Goal: Navigation & Orientation: Find specific page/section

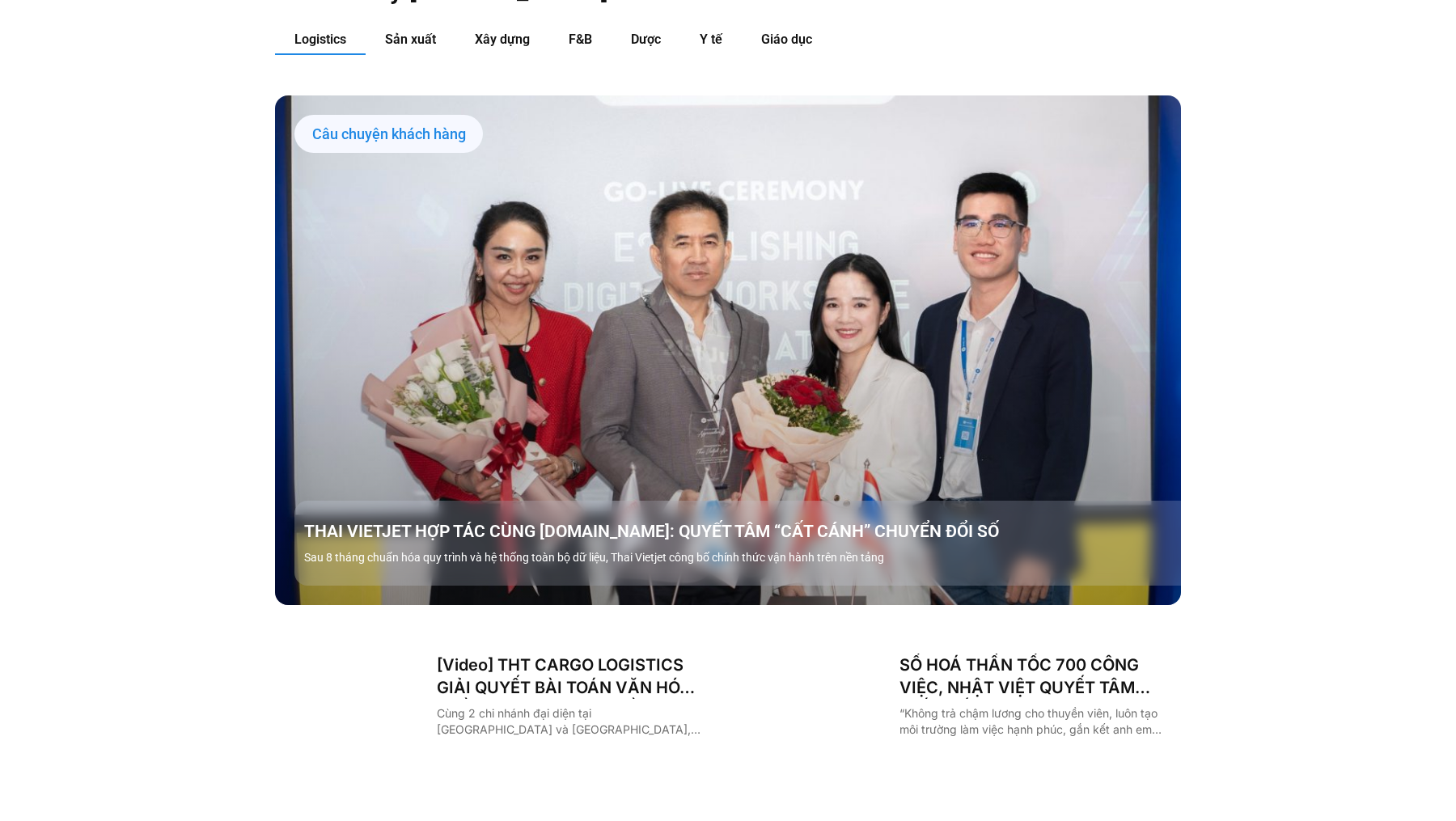
scroll to position [1868, 0]
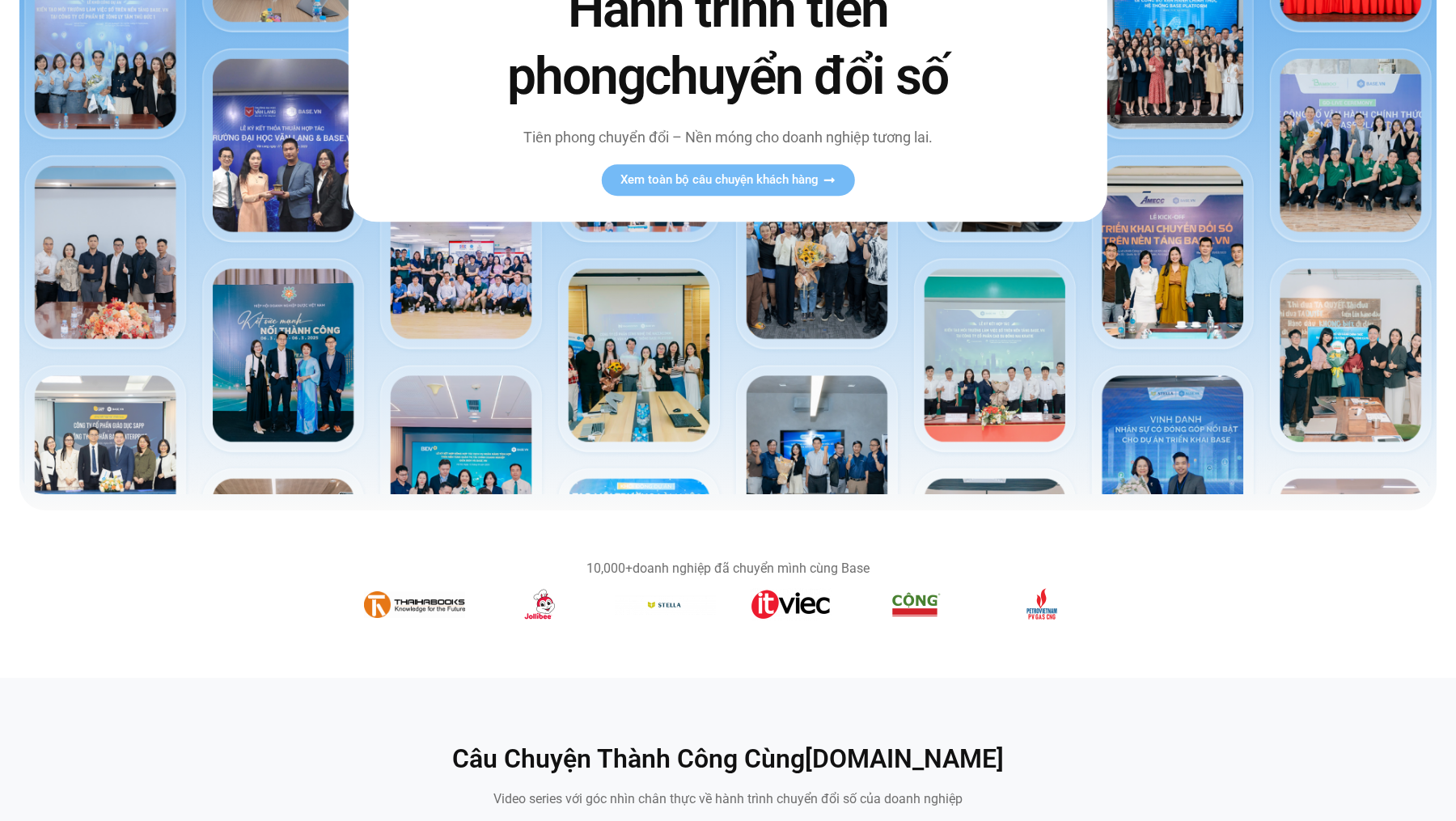
scroll to position [397, 0]
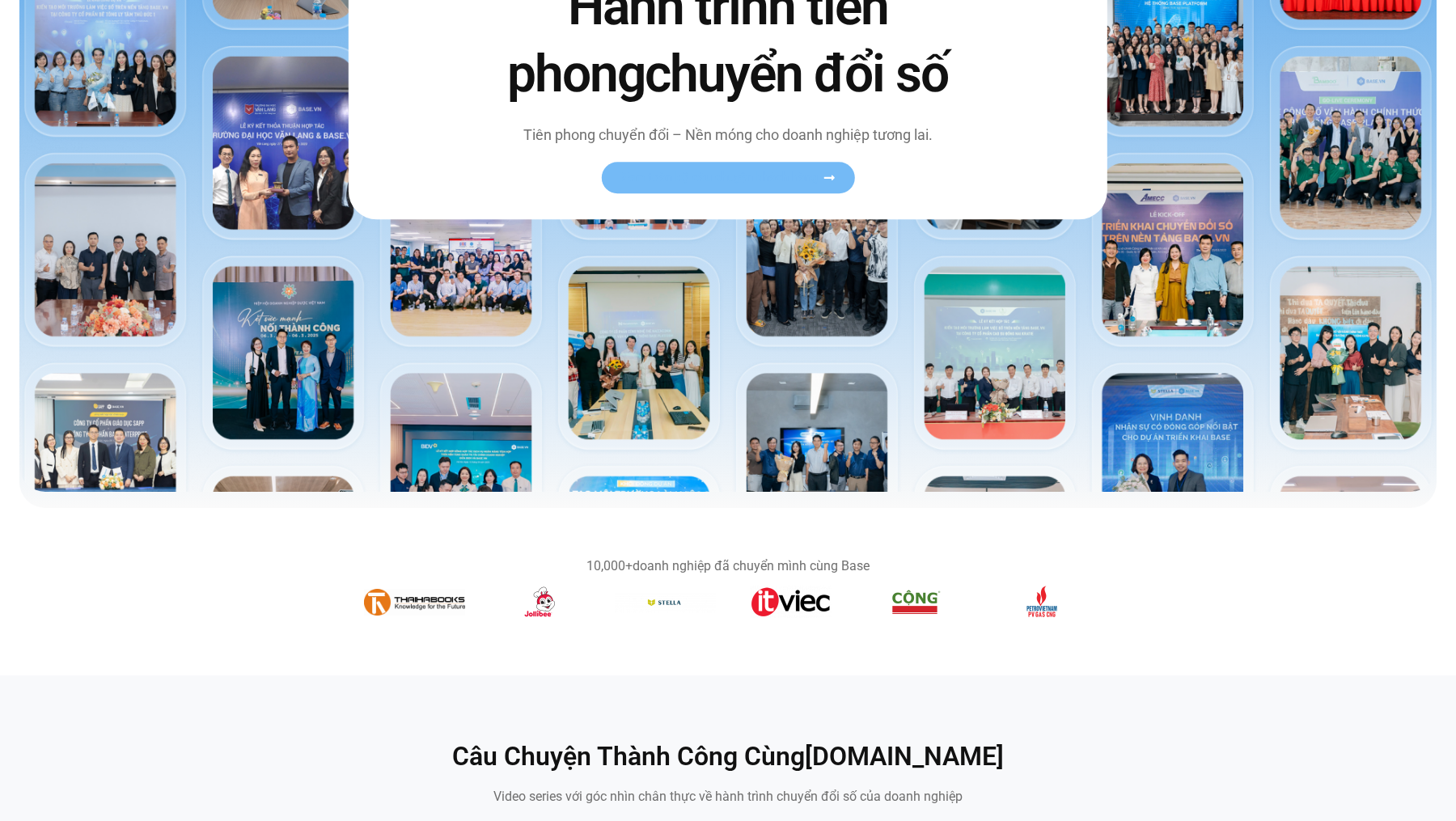
click at [778, 182] on span "Xem toàn bộ câu chuyện khách hàng" at bounding box center [719, 178] width 198 height 13
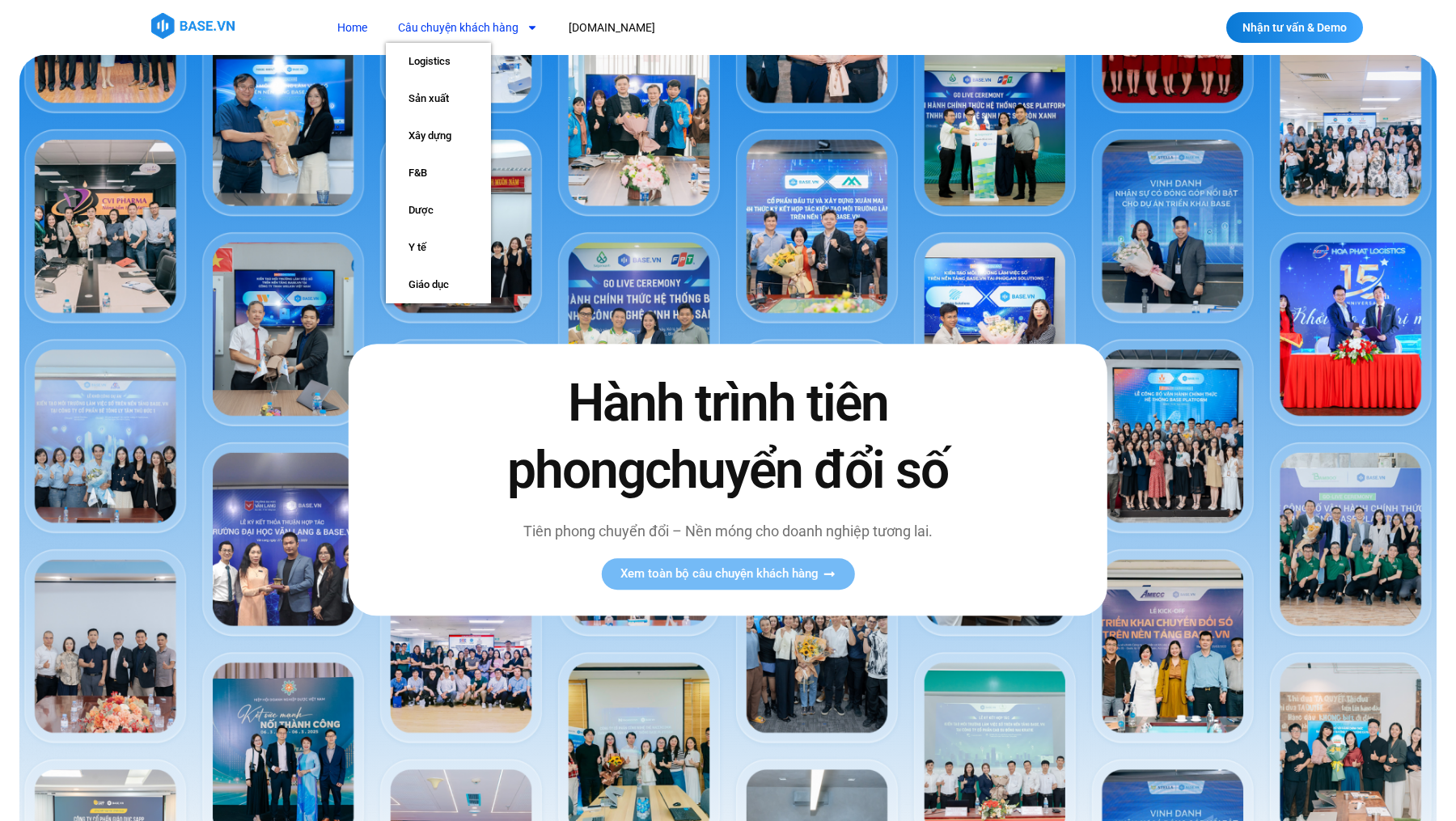
click at [432, 20] on link "Câu chuyện khách hàng" at bounding box center [467, 27] width 164 height 30
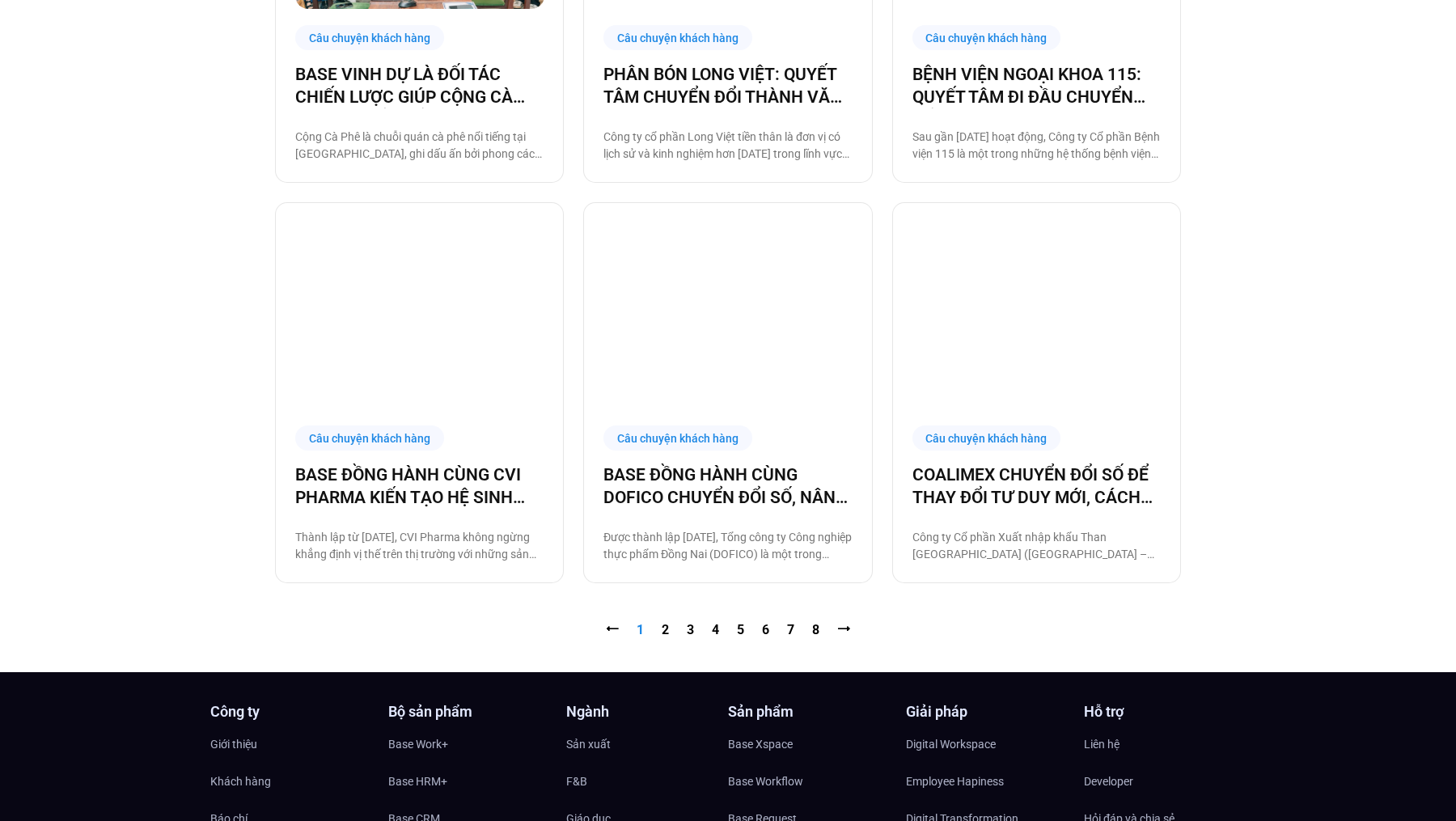
scroll to position [1548, 0]
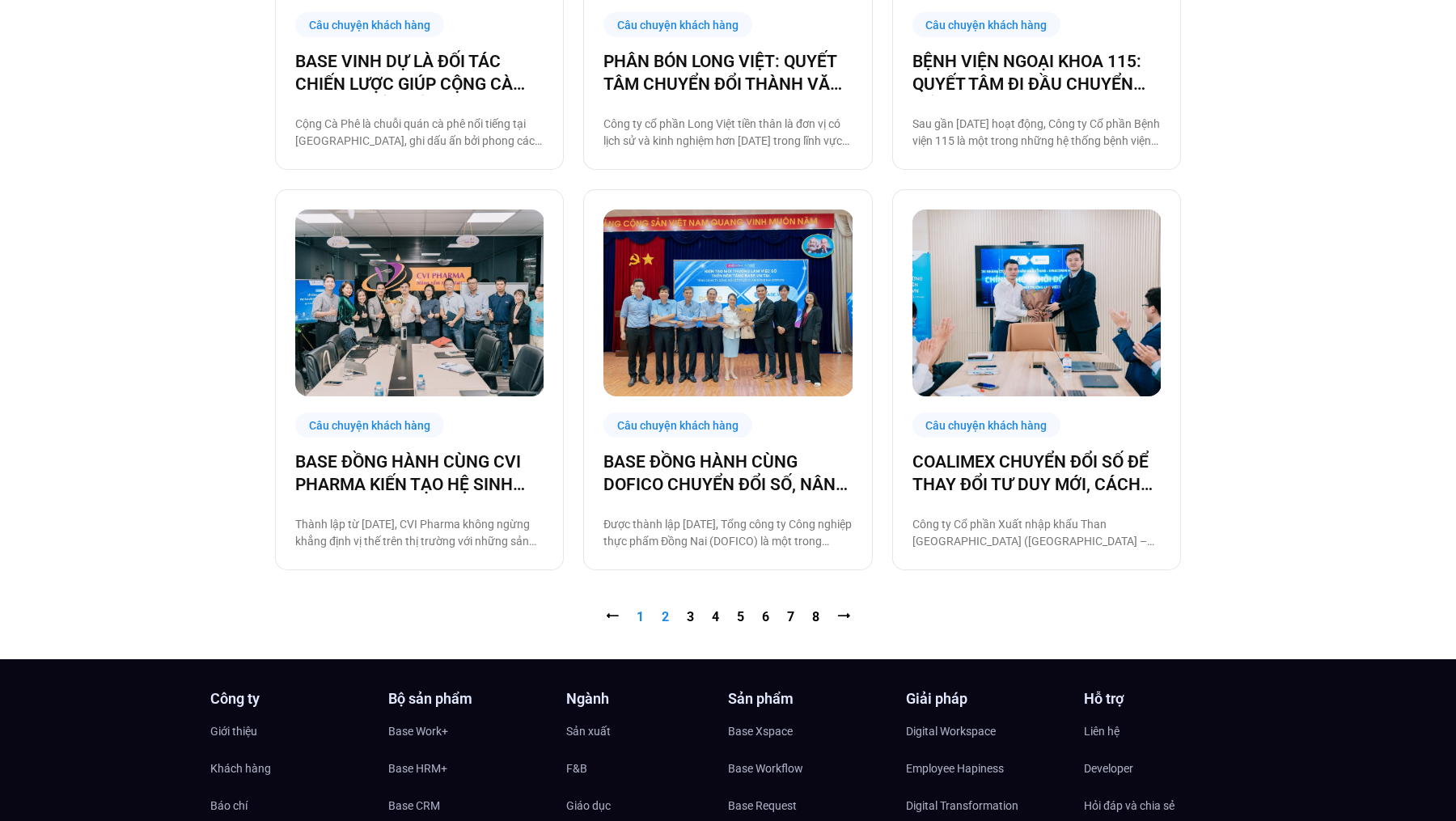
click at [664, 611] on link "Trang 2" at bounding box center [665, 617] width 7 height 15
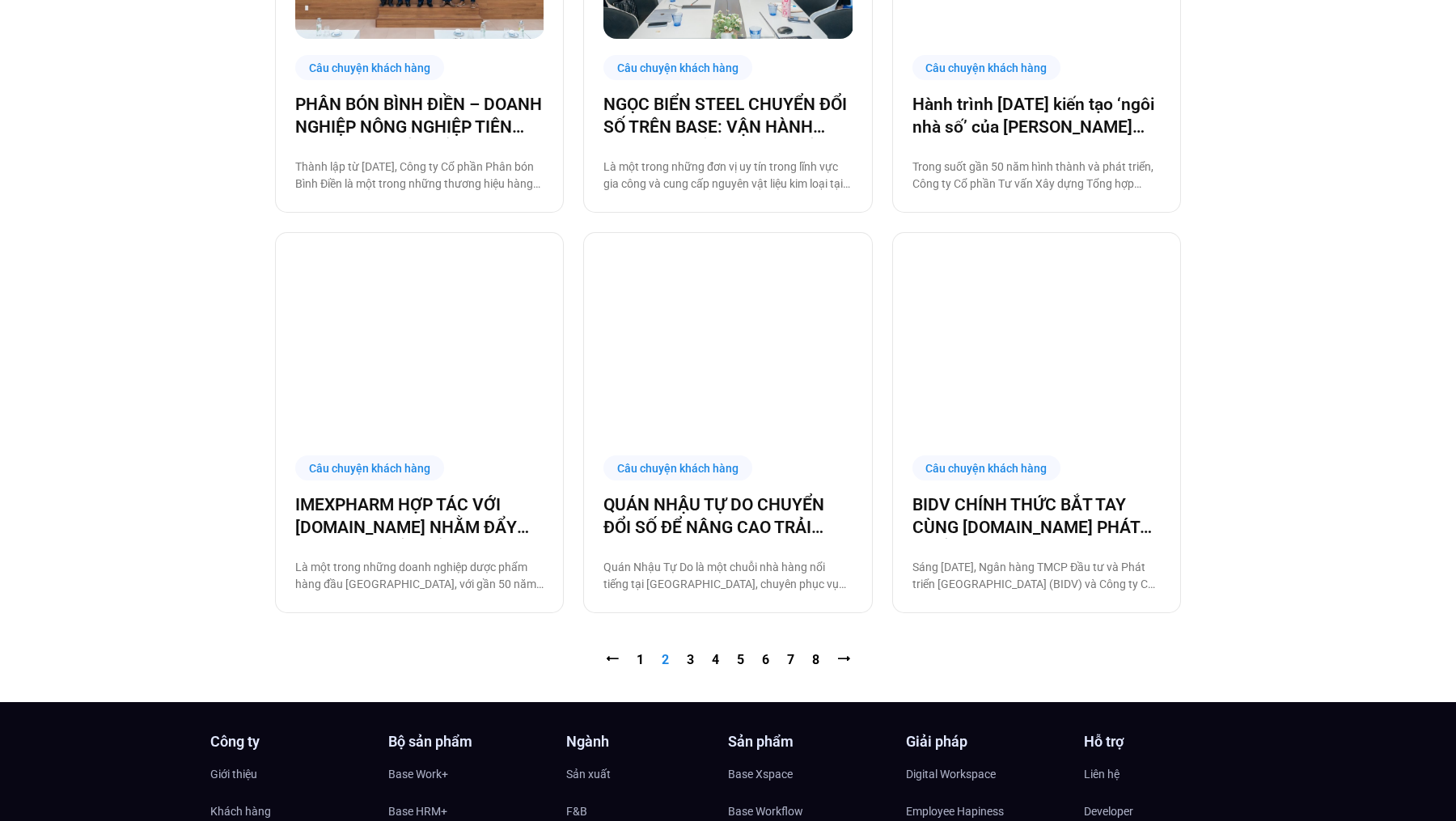
scroll to position [1510, 0]
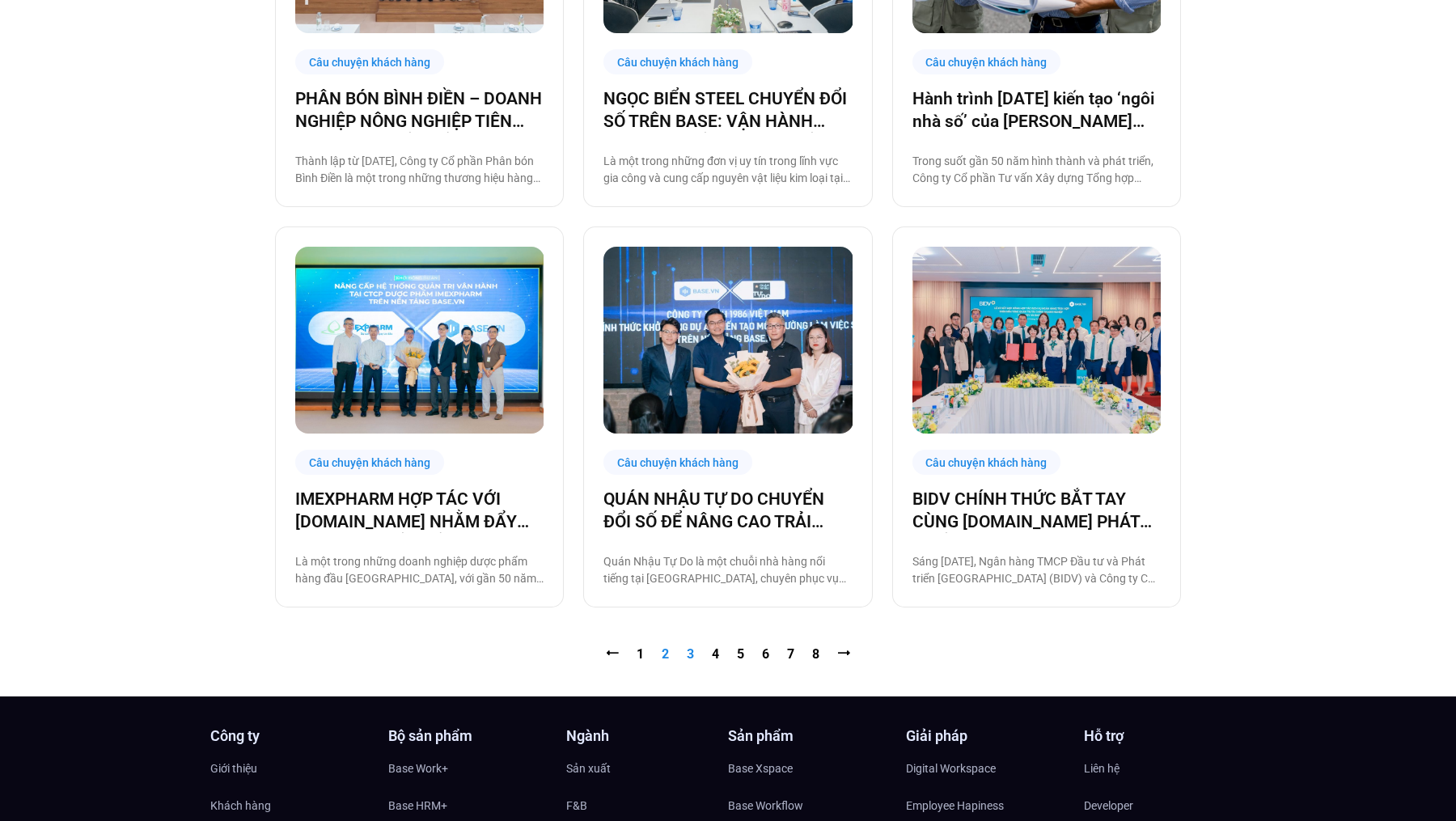
click at [688, 653] on link "Trang 3" at bounding box center [690, 654] width 7 height 15
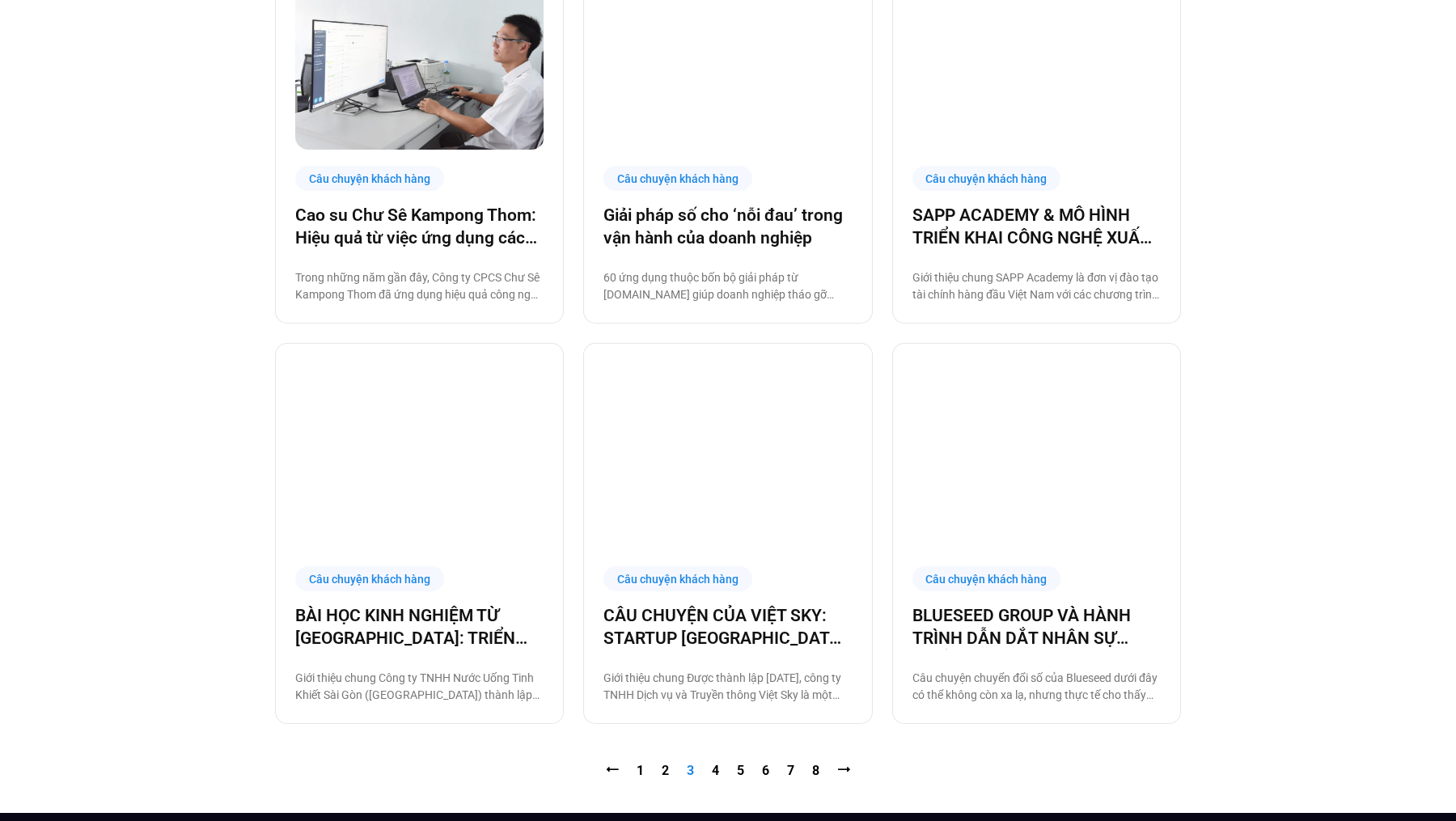
scroll to position [1531, 0]
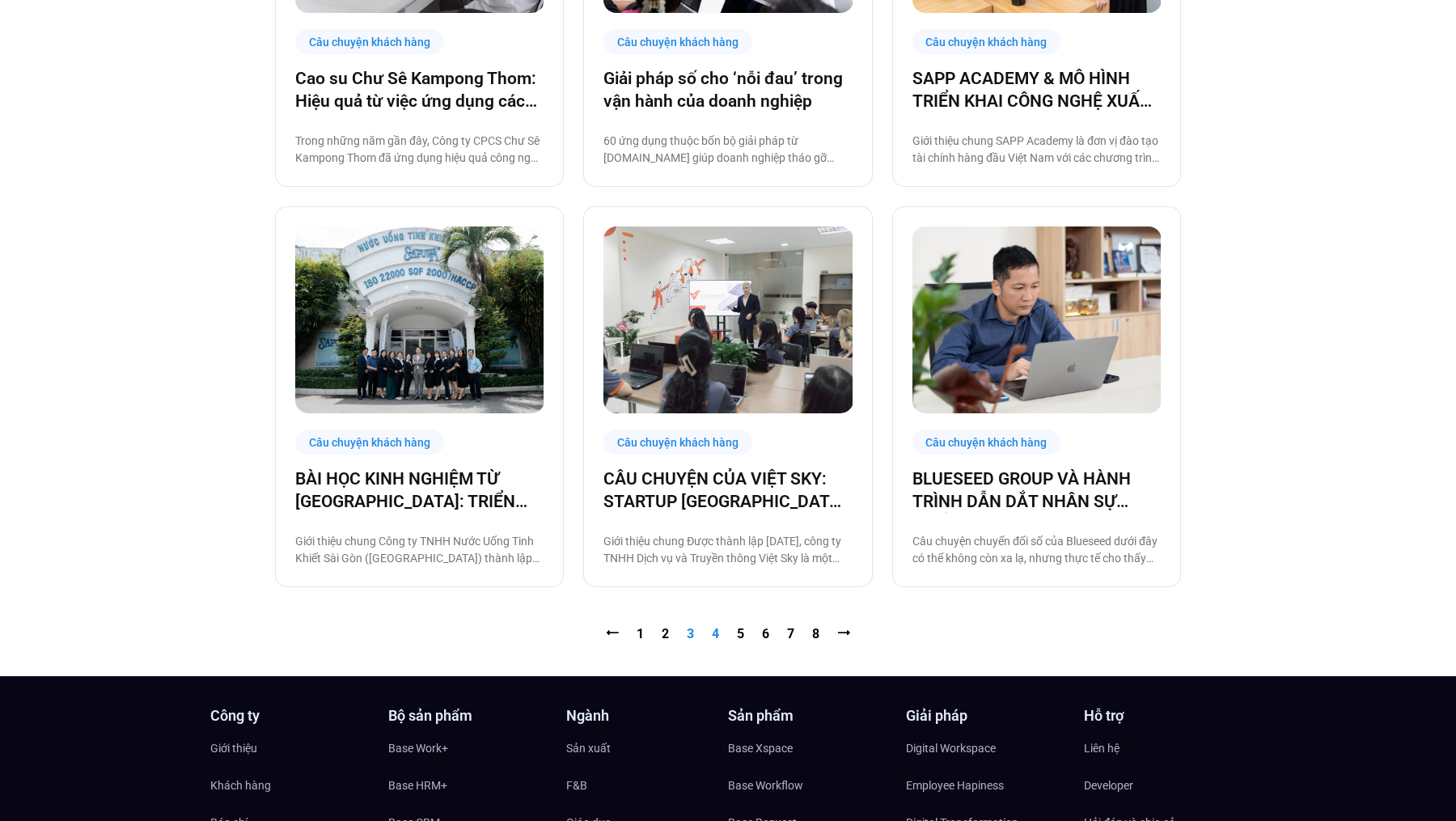
click at [718, 633] on link "Trang 4" at bounding box center [715, 634] width 7 height 15
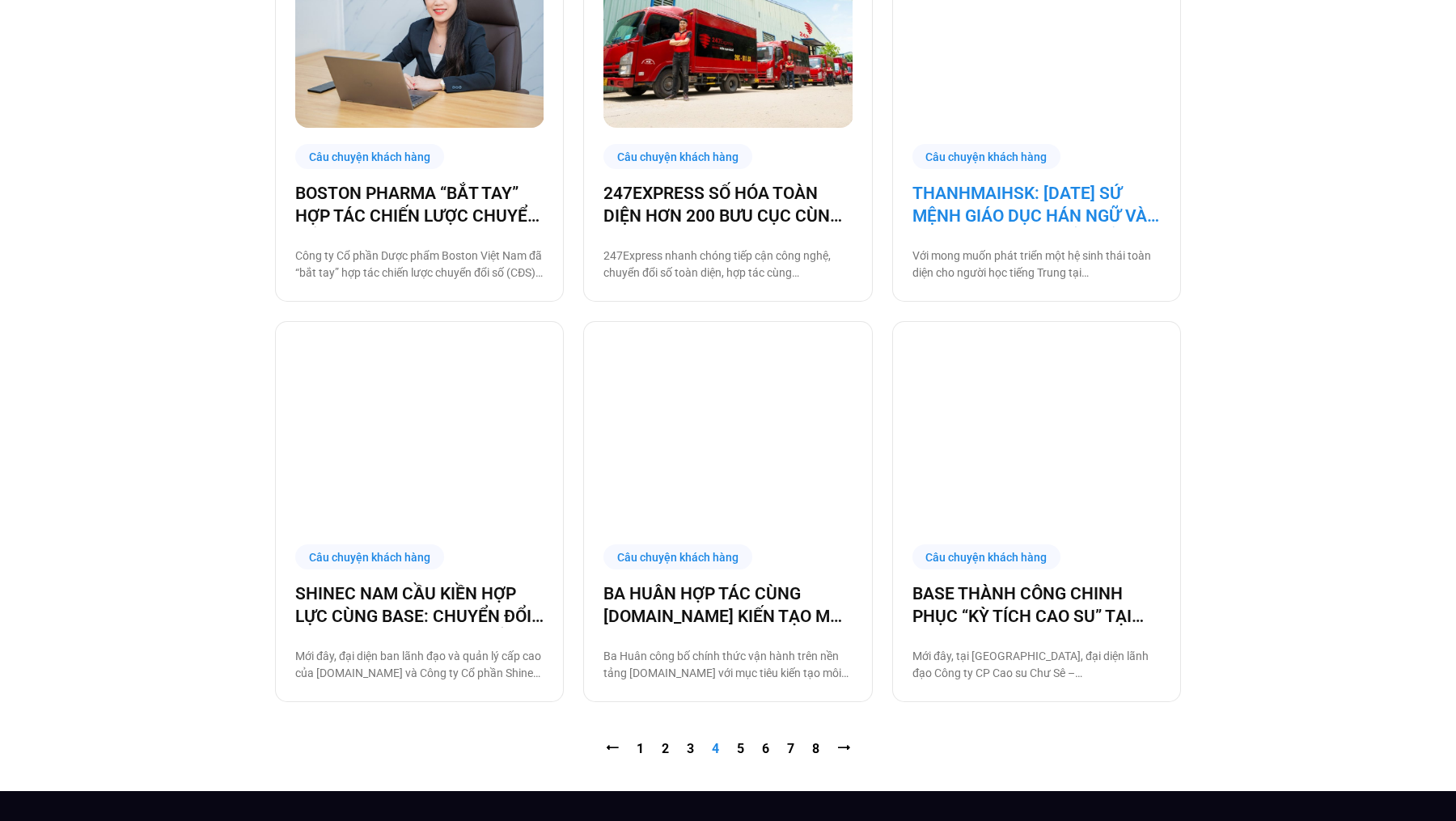
scroll to position [1639, 0]
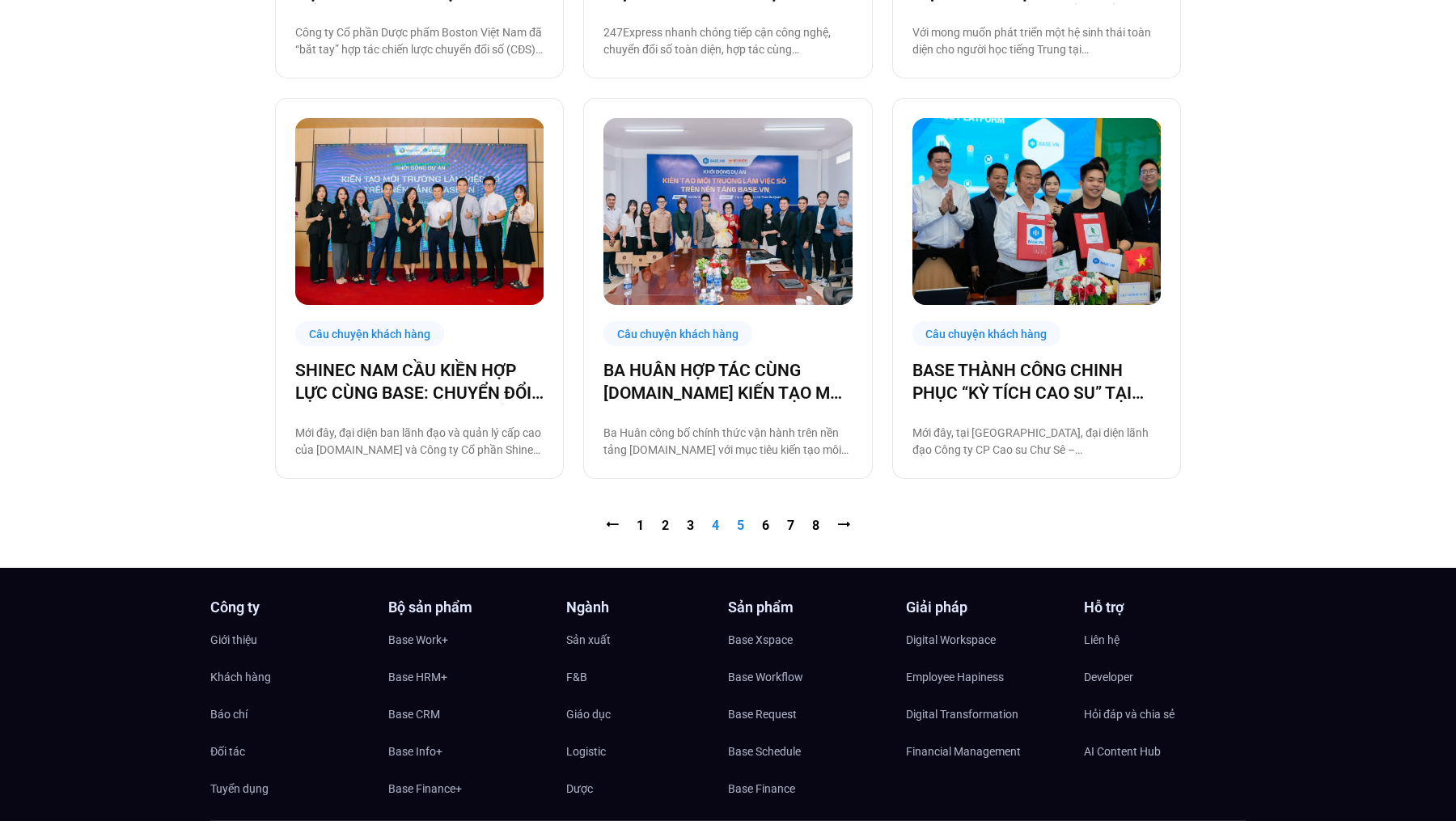
click at [741, 527] on link "Trang 5" at bounding box center [740, 525] width 7 height 15
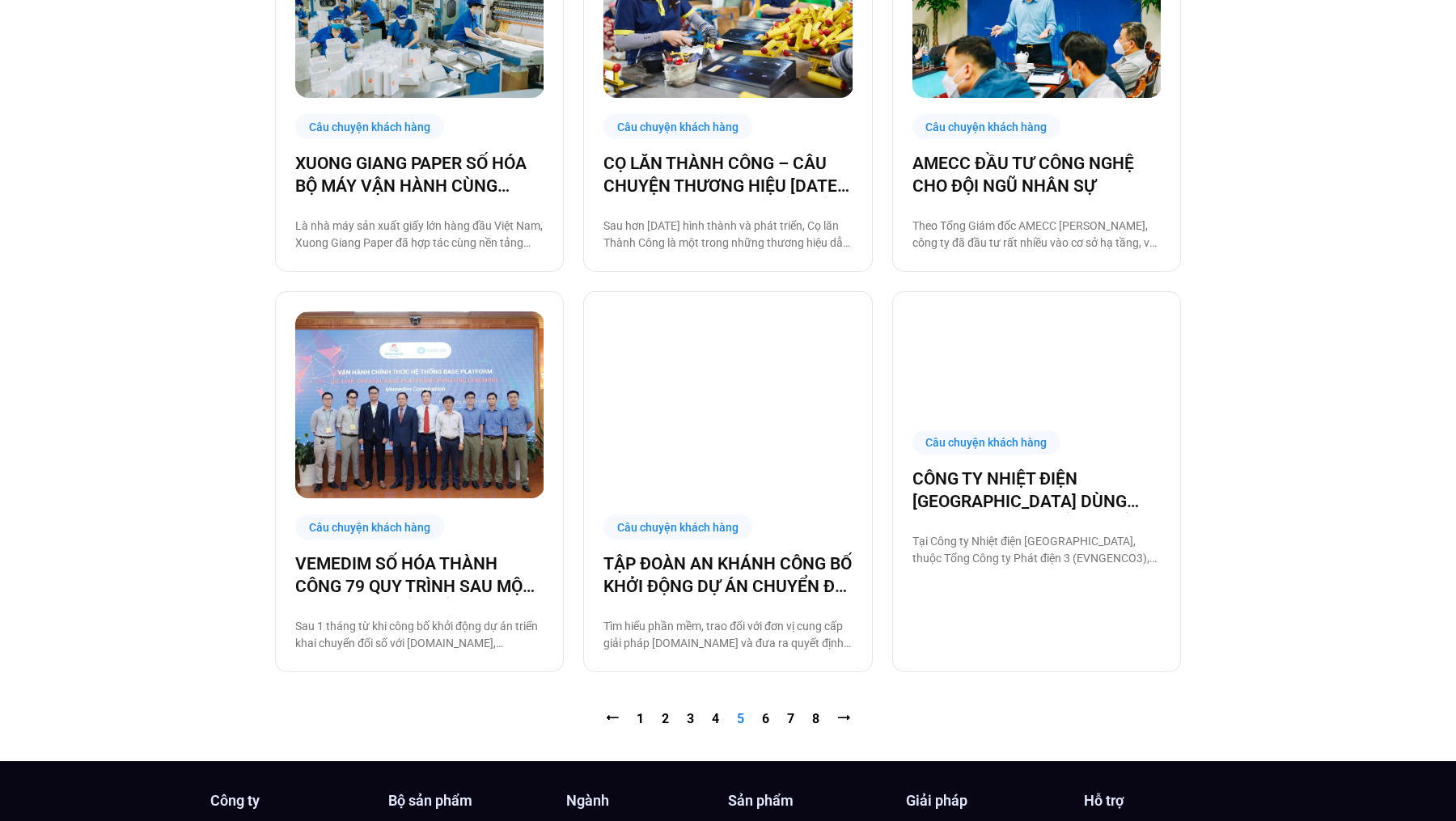
scroll to position [1454, 0]
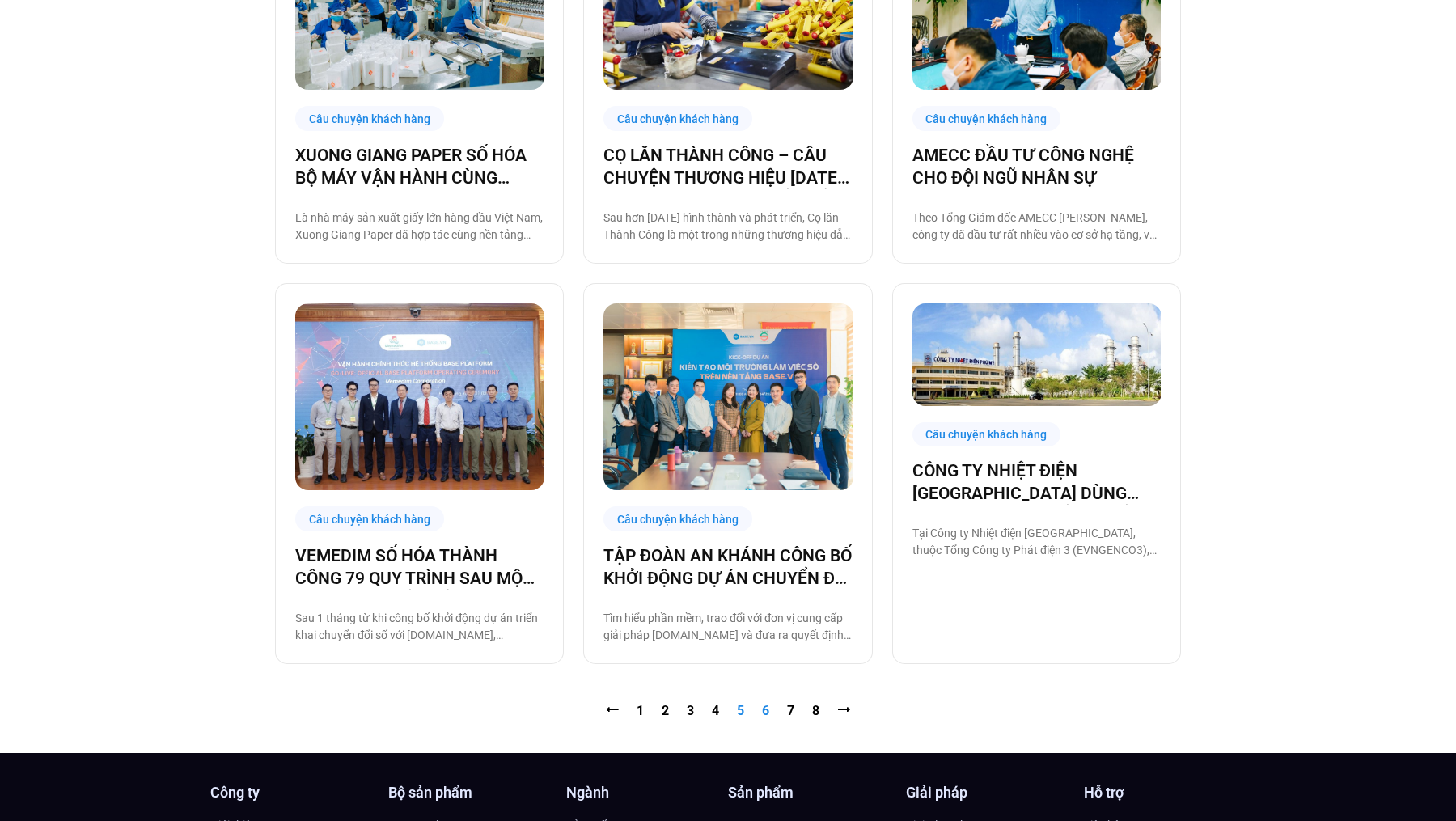
click at [764, 708] on link "Trang 6" at bounding box center [765, 710] width 7 height 15
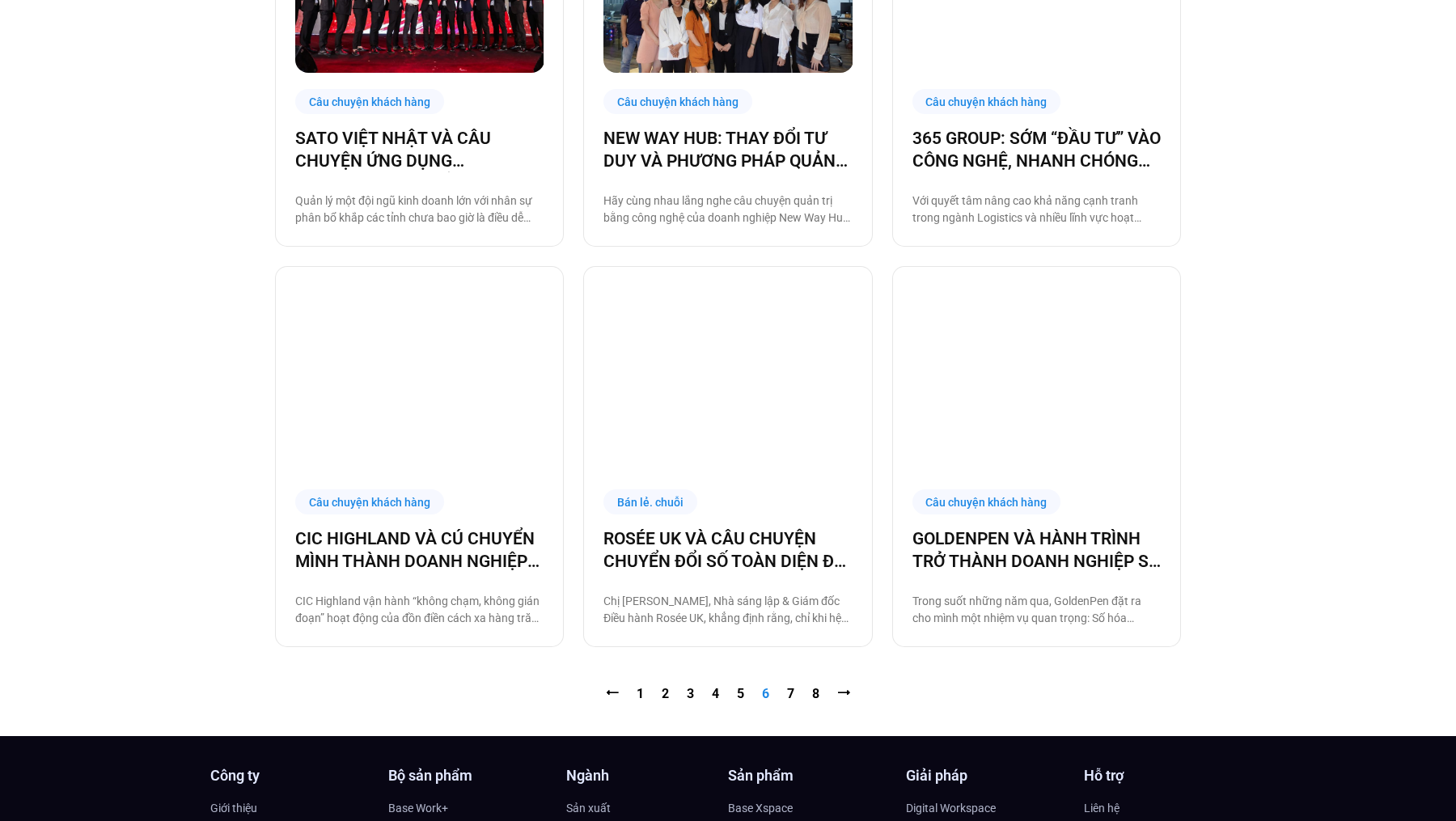
scroll to position [1494, 0]
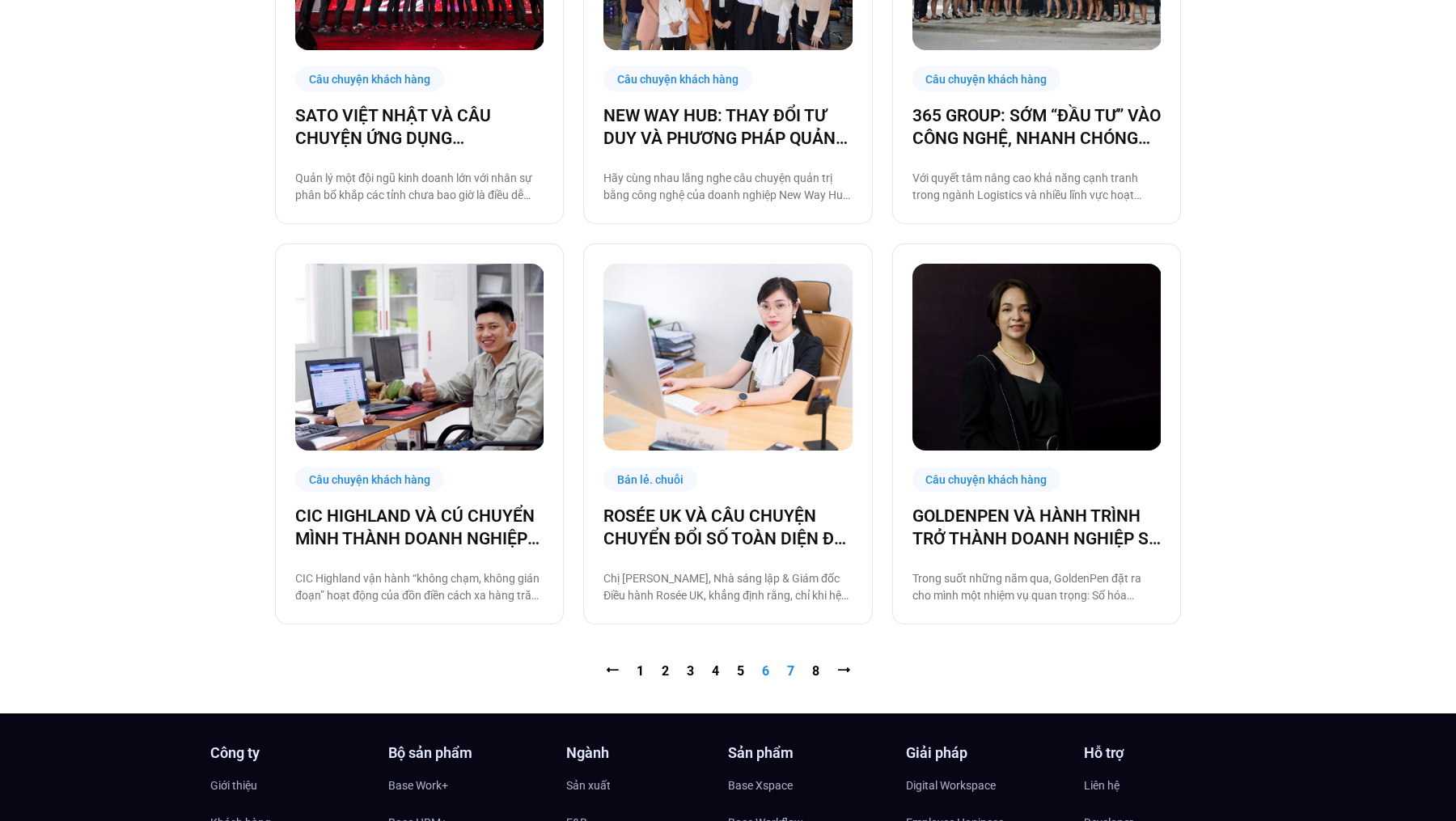
click at [788, 672] on link "Trang 7" at bounding box center [790, 671] width 7 height 15
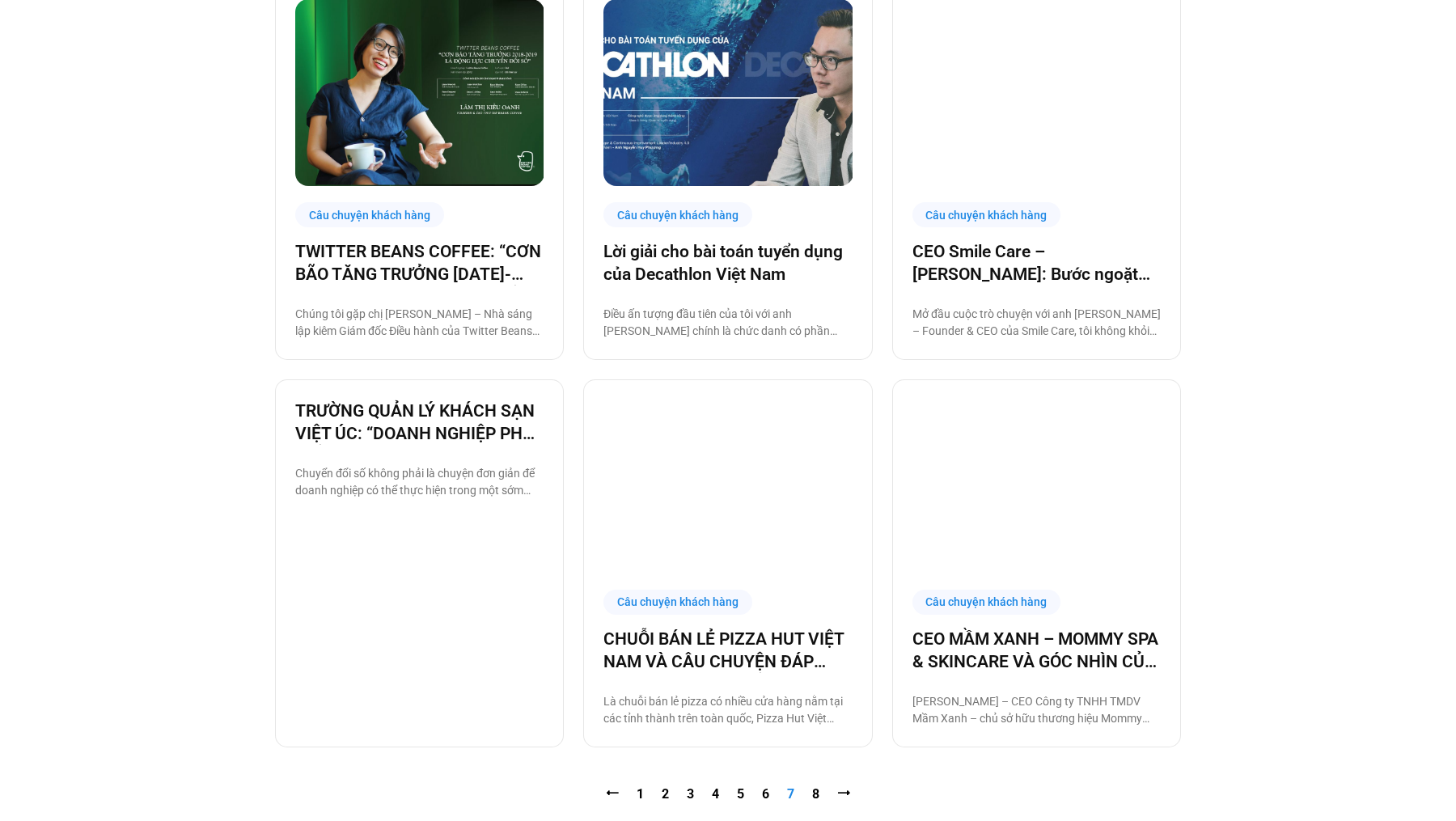
scroll to position [1441, 0]
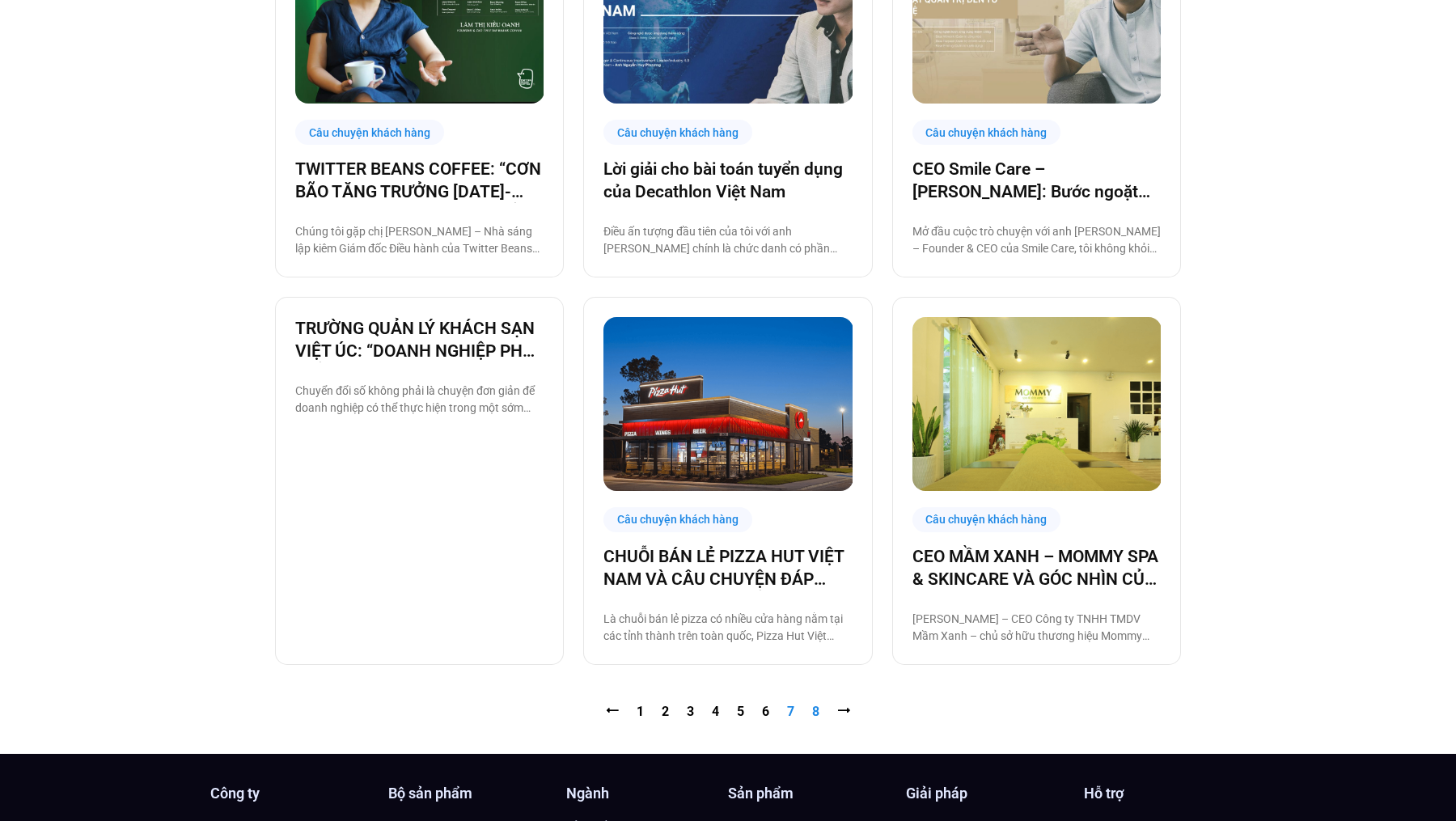
click at [817, 714] on link "Trang 8" at bounding box center [815, 711] width 7 height 15
